Goal: Information Seeking & Learning: Learn about a topic

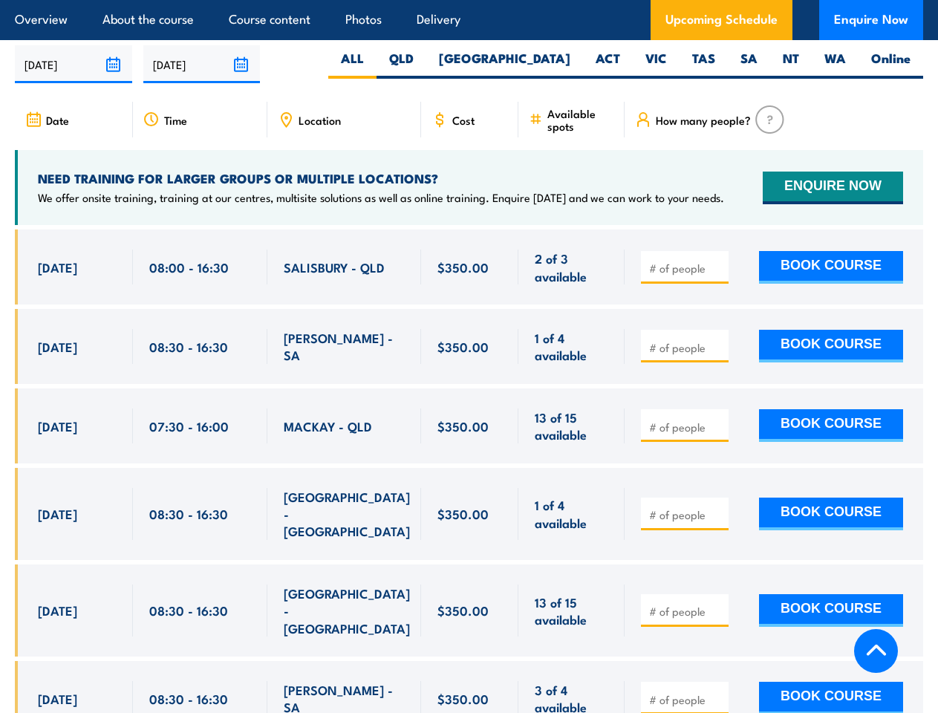
click at [469, 0] on article "Overview About the course Course content Photos Delivery Upcoming Schedule Enqu…" at bounding box center [469, 20] width 908 height 40
click at [74, 59] on input "[DATE]" at bounding box center [73, 64] width 117 height 38
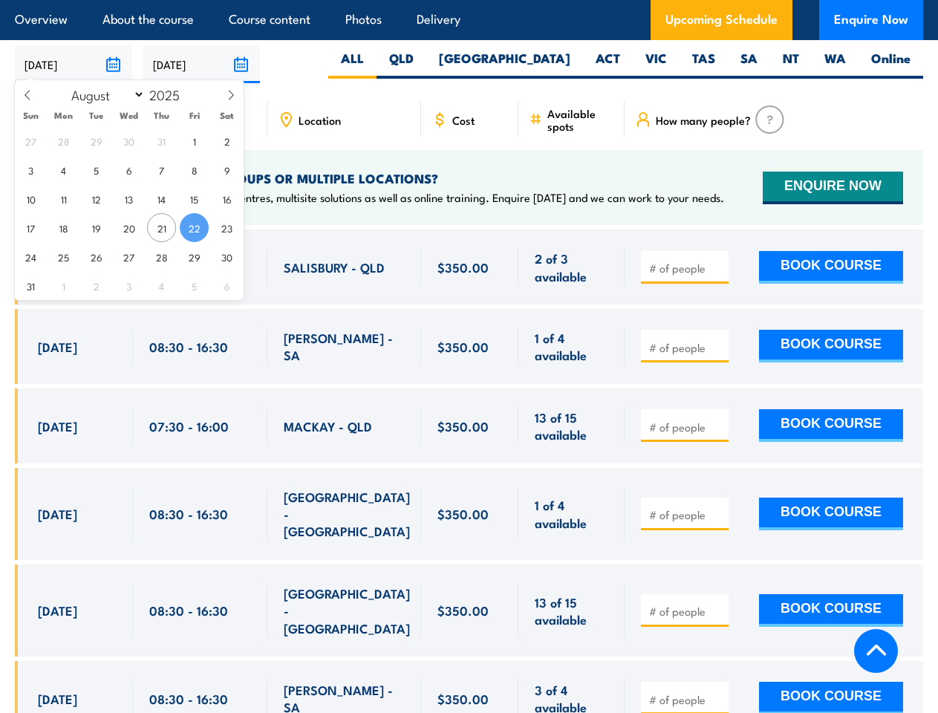
click at [202, 59] on input "[DATE]" at bounding box center [201, 64] width 117 height 38
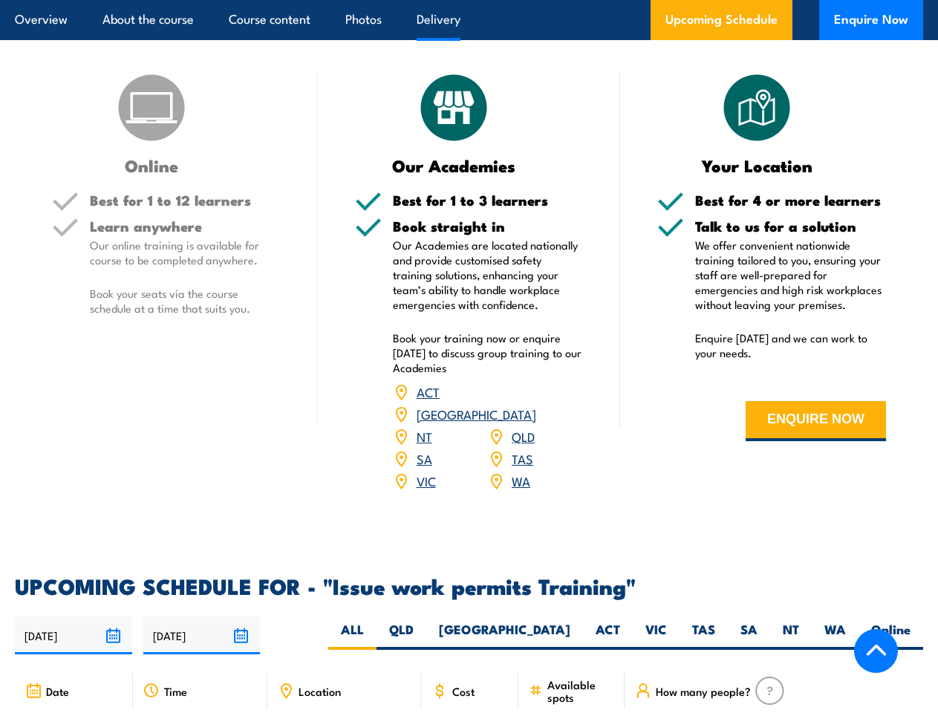
click at [469, 0] on article "Overview About the course Course content Photos Delivery Upcoming Schedule Enqu…" at bounding box center [469, 20] width 908 height 40
click at [74, 630] on input "[DATE]" at bounding box center [73, 635] width 117 height 38
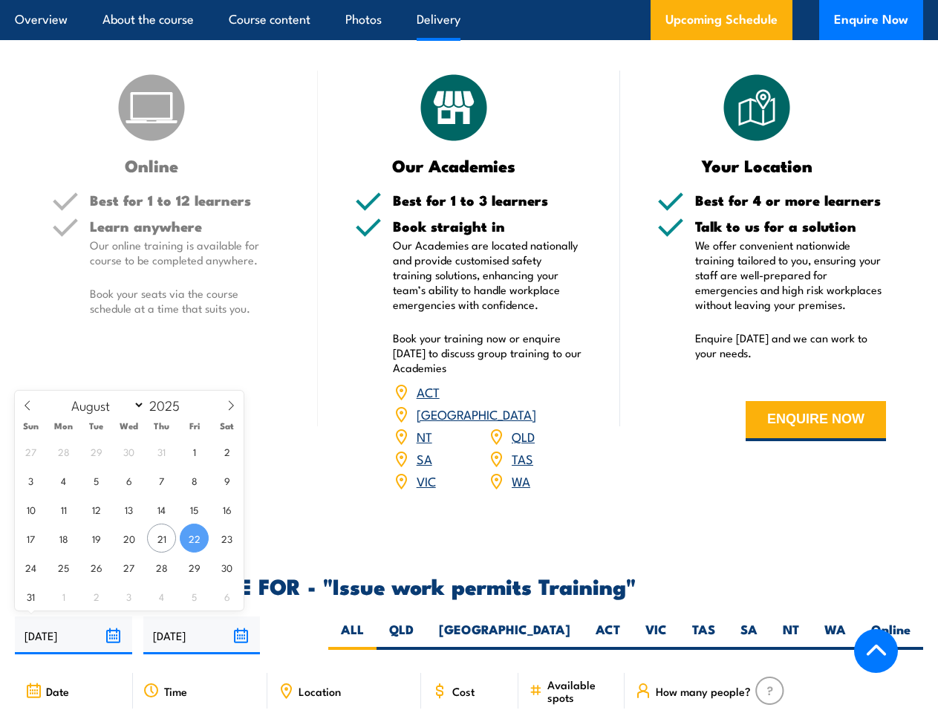
click at [202, 630] on input "[DATE]" at bounding box center [201, 635] width 117 height 38
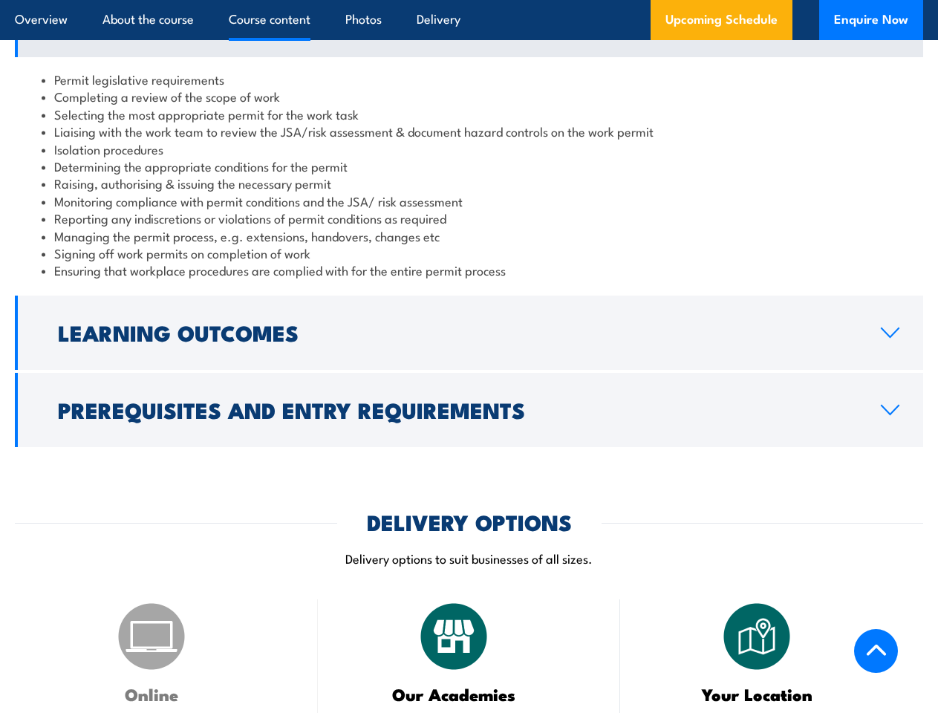
click at [469, 0] on article "Overview About the course Course content Photos Delivery Upcoming Schedule Enqu…" at bounding box center [469, 20] width 908 height 40
click at [469, 342] on h2 "Learning Outcomes" at bounding box center [457, 331] width 799 height 19
